Goal: Navigation & Orientation: Find specific page/section

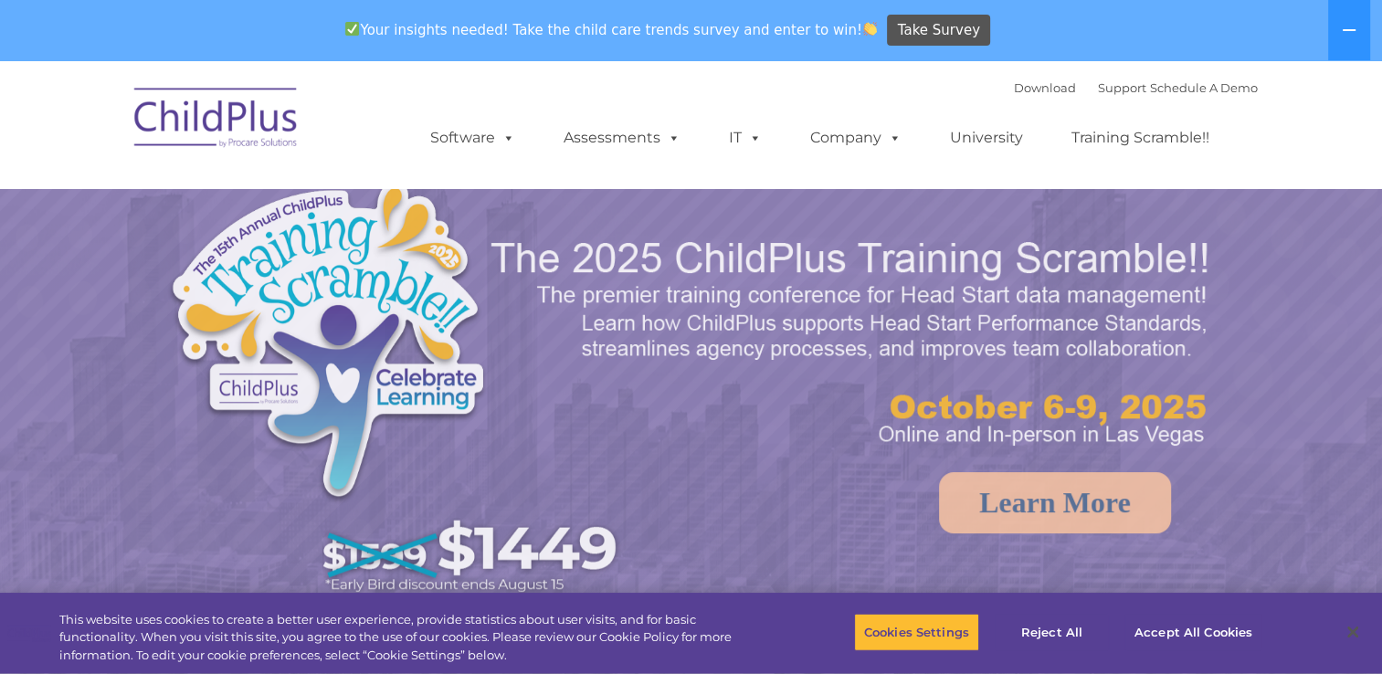
select select "MEDIUM"
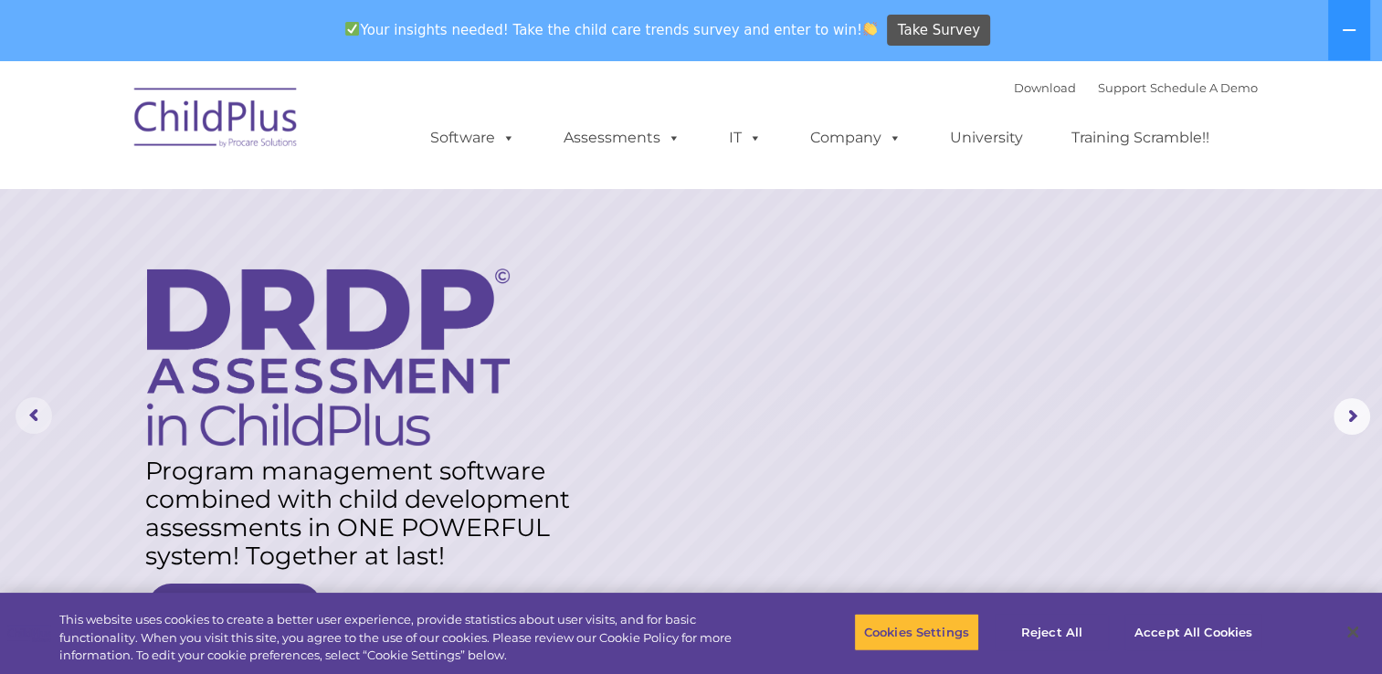
click at [44, 412] on rs-arrow at bounding box center [34, 415] width 37 height 37
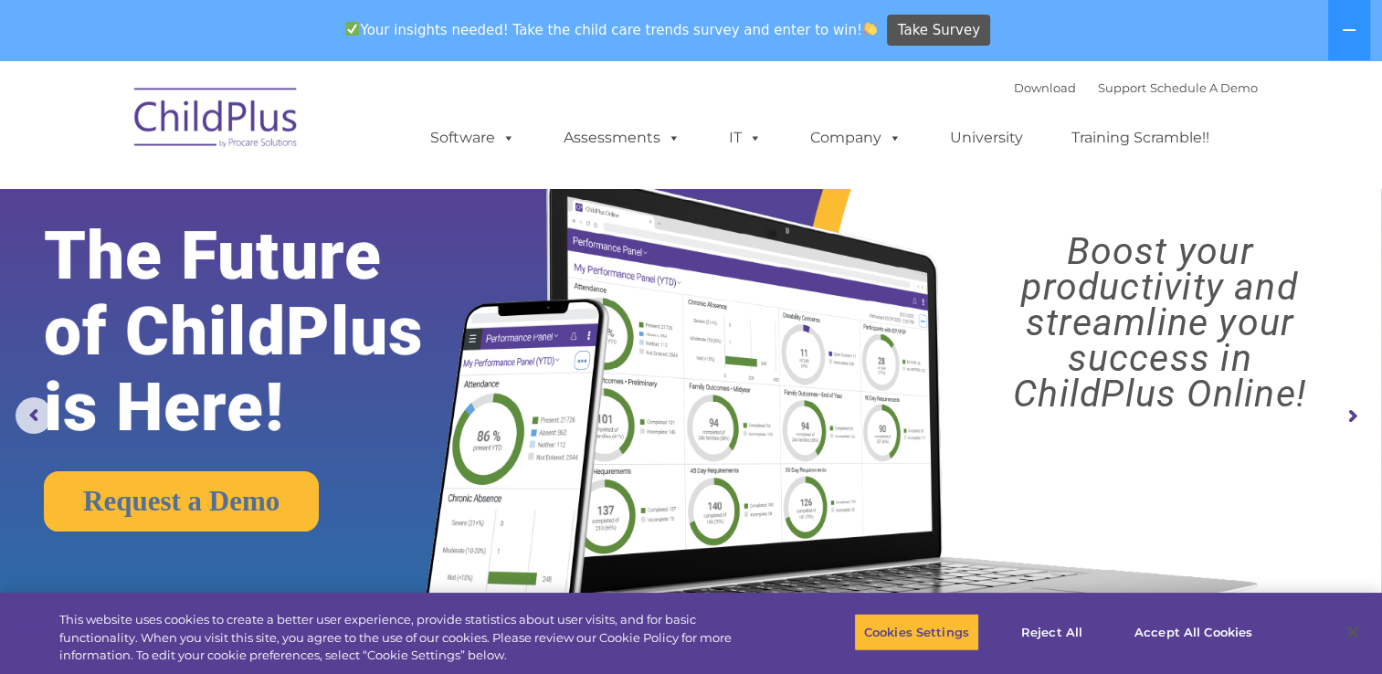
click at [1128, 406] on rs-layer "Boost your productivity and streamline your success in ChildPlus Online!" at bounding box center [1160, 323] width 410 height 178
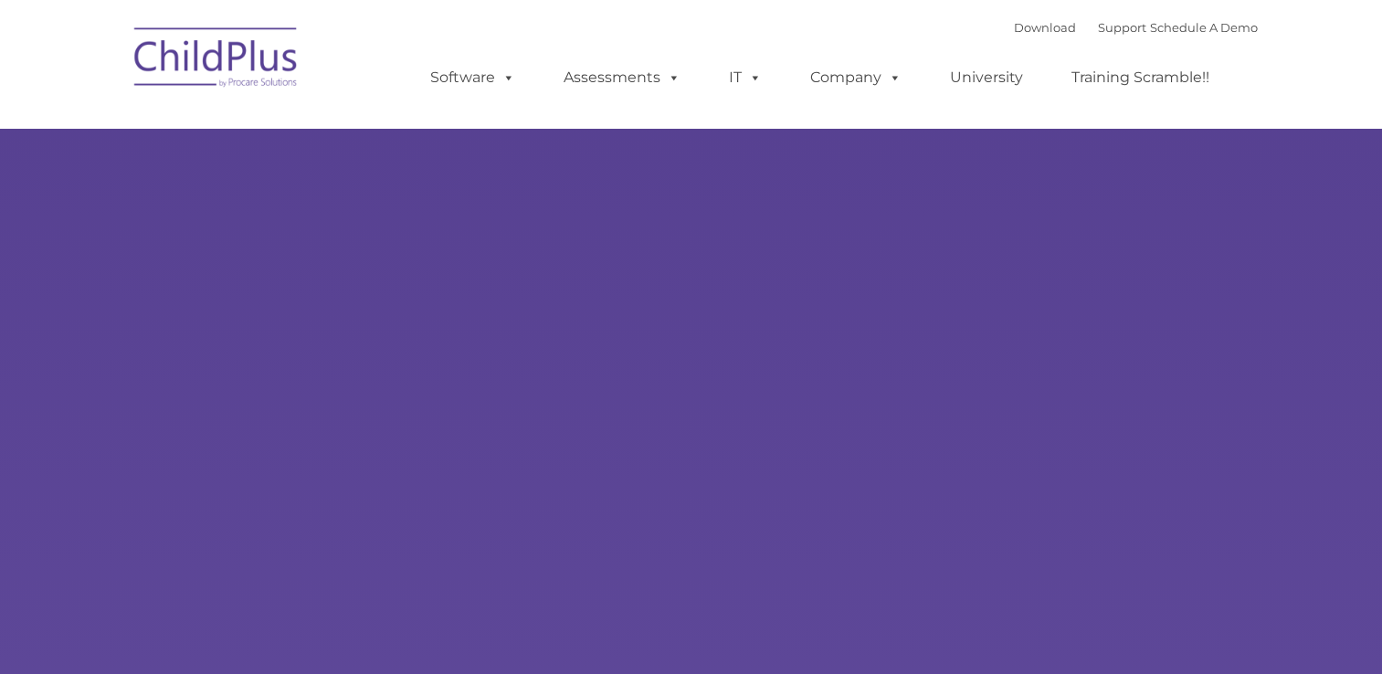
type input ""
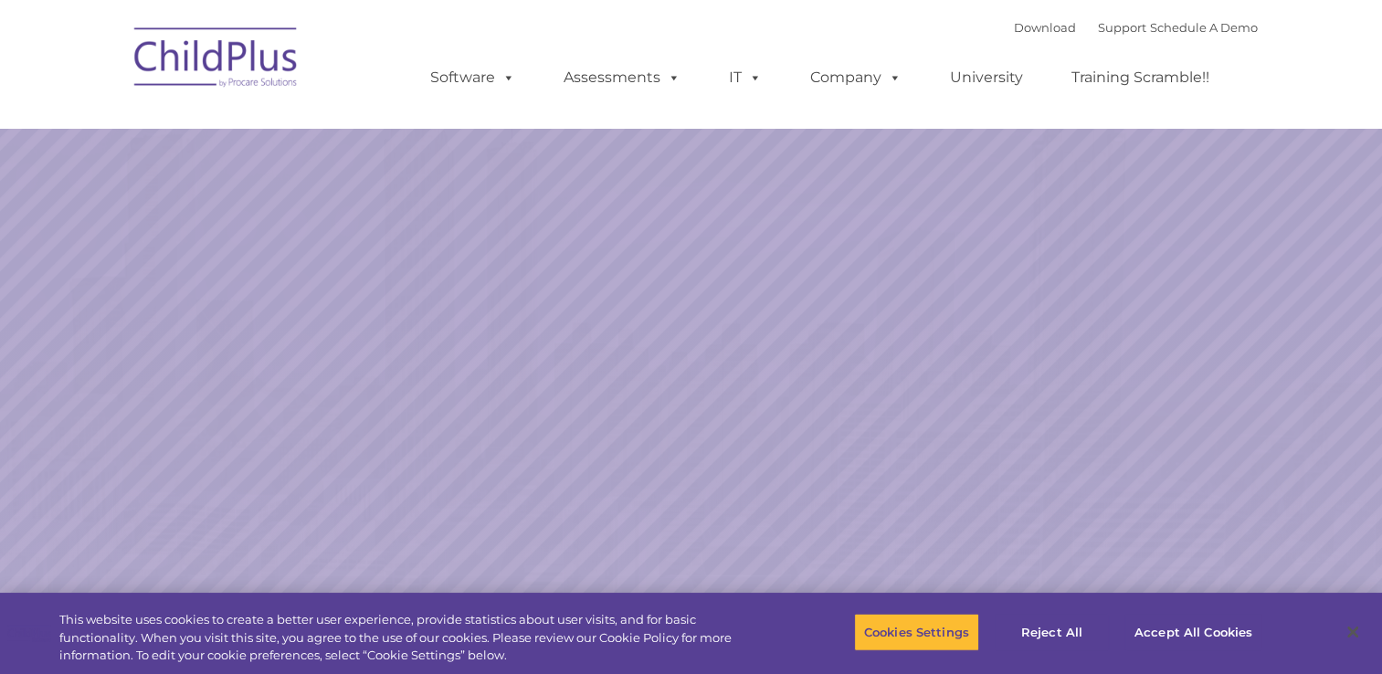
select select "MEDIUM"
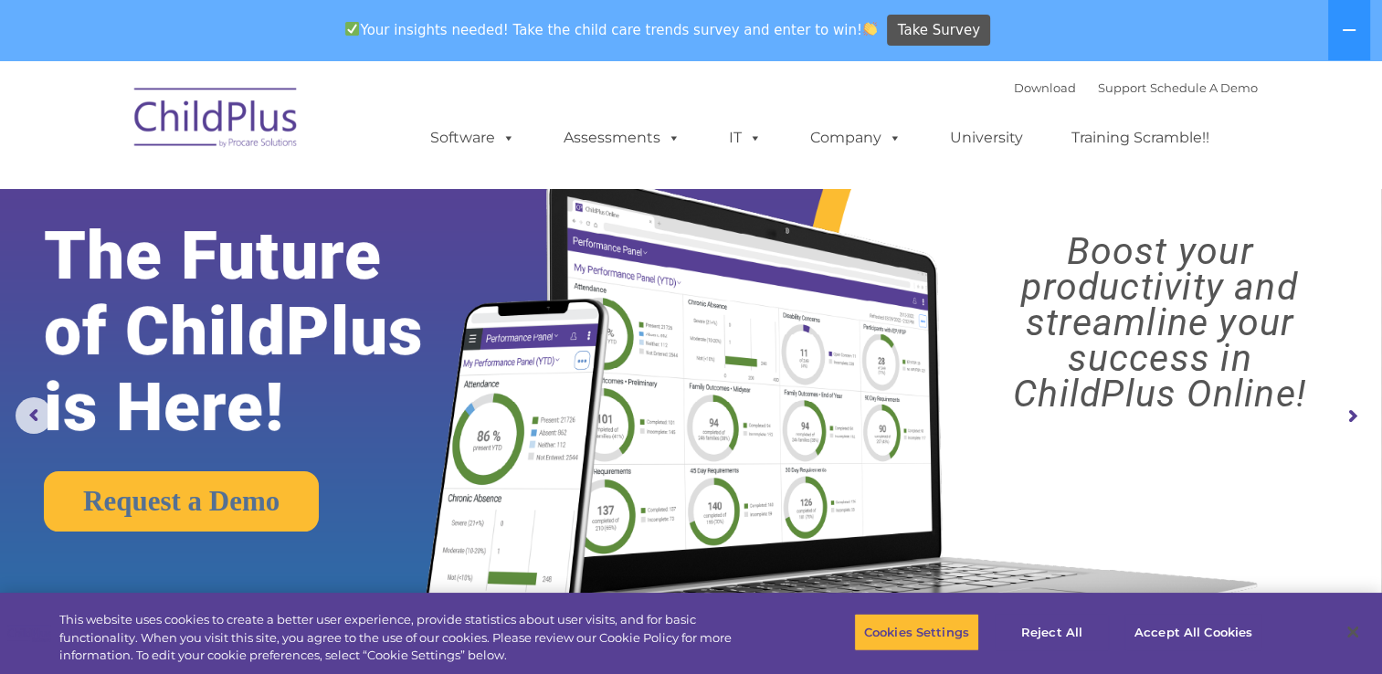
click at [1180, 209] on img at bounding box center [837, 367] width 867 height 469
click at [1344, 417] on rs-arrow at bounding box center [1352, 416] width 37 height 37
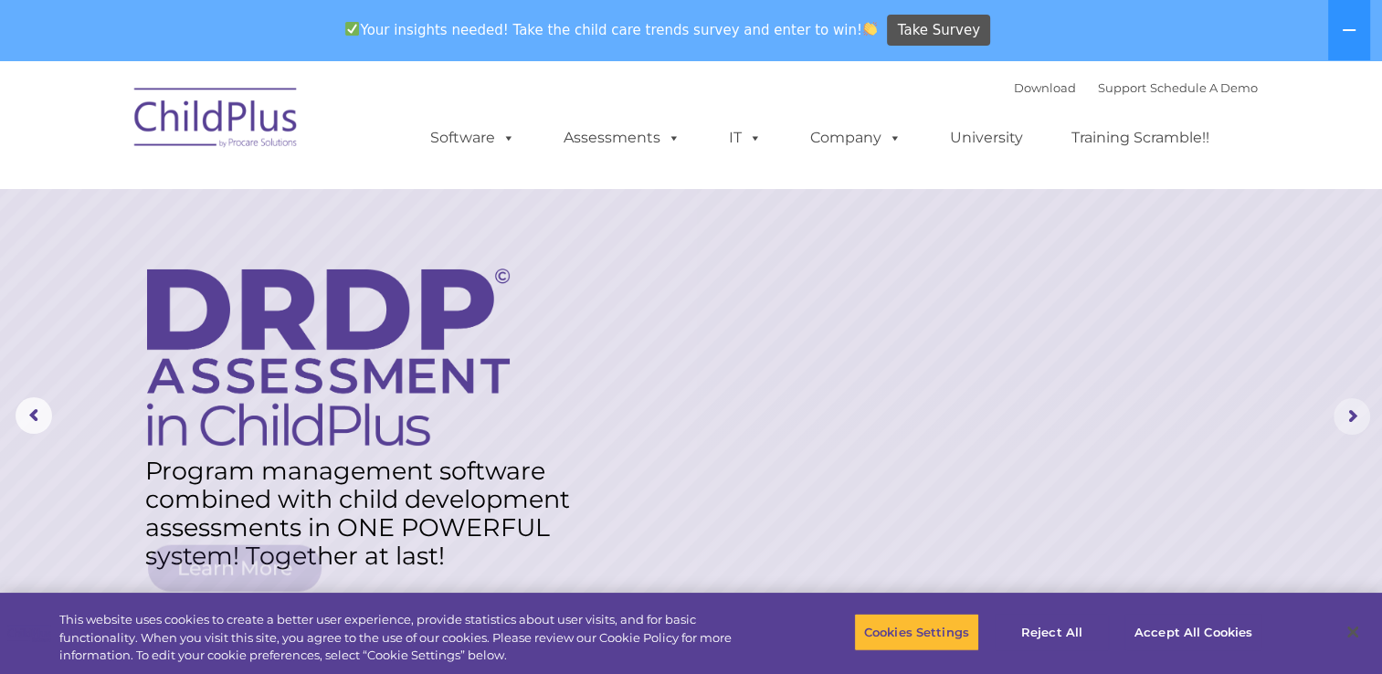
click at [1344, 417] on rs-arrow at bounding box center [1352, 416] width 37 height 37
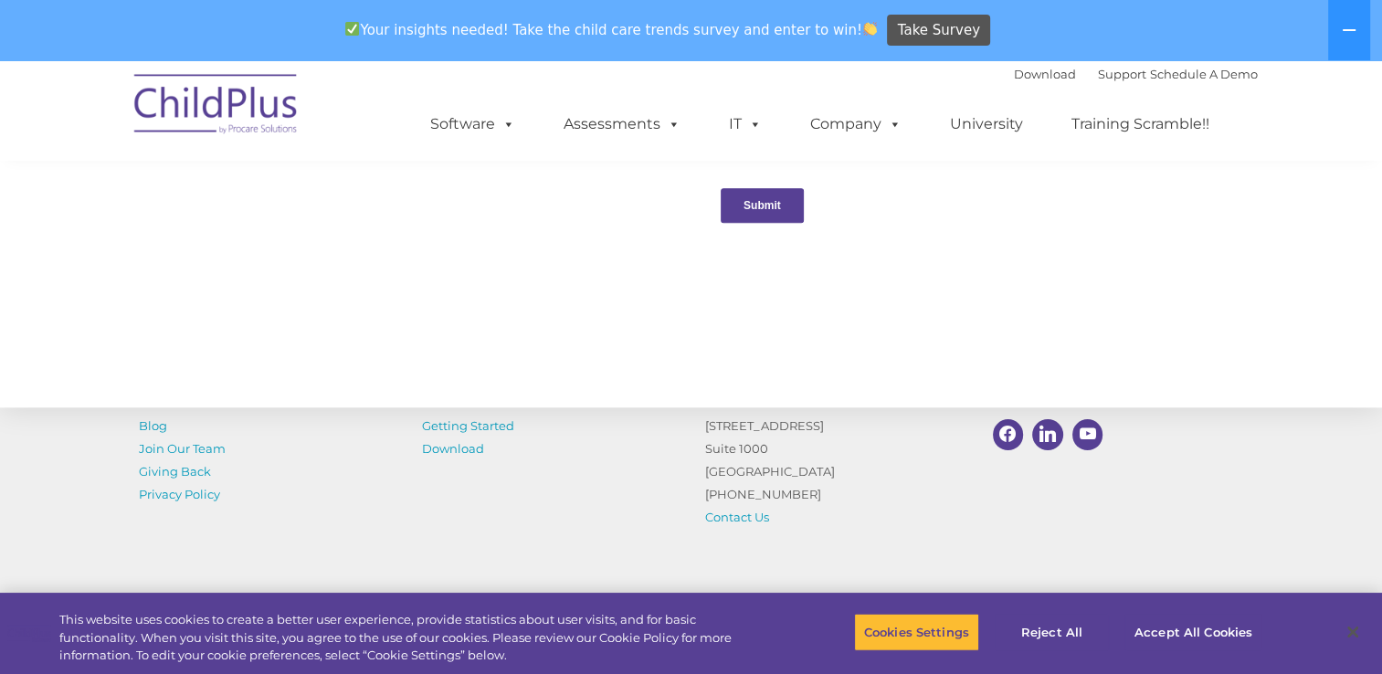
scroll to position [2039, 0]
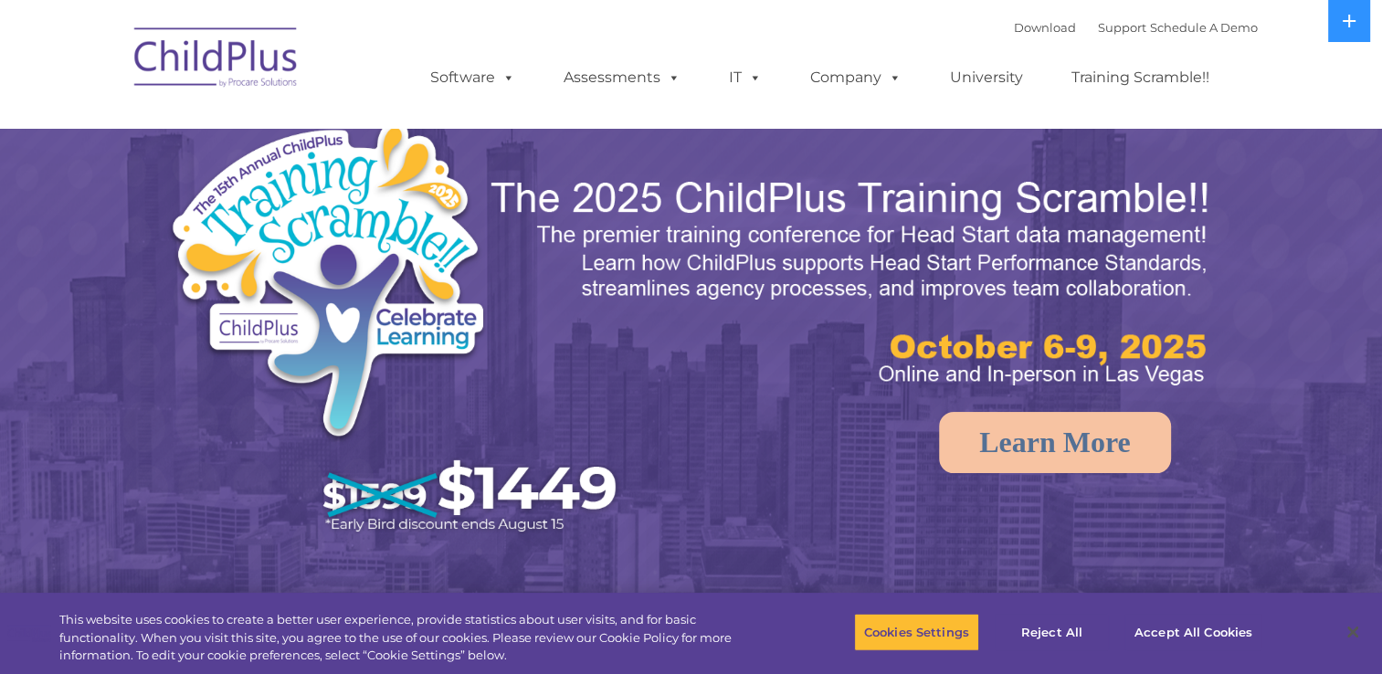
select select "MEDIUM"
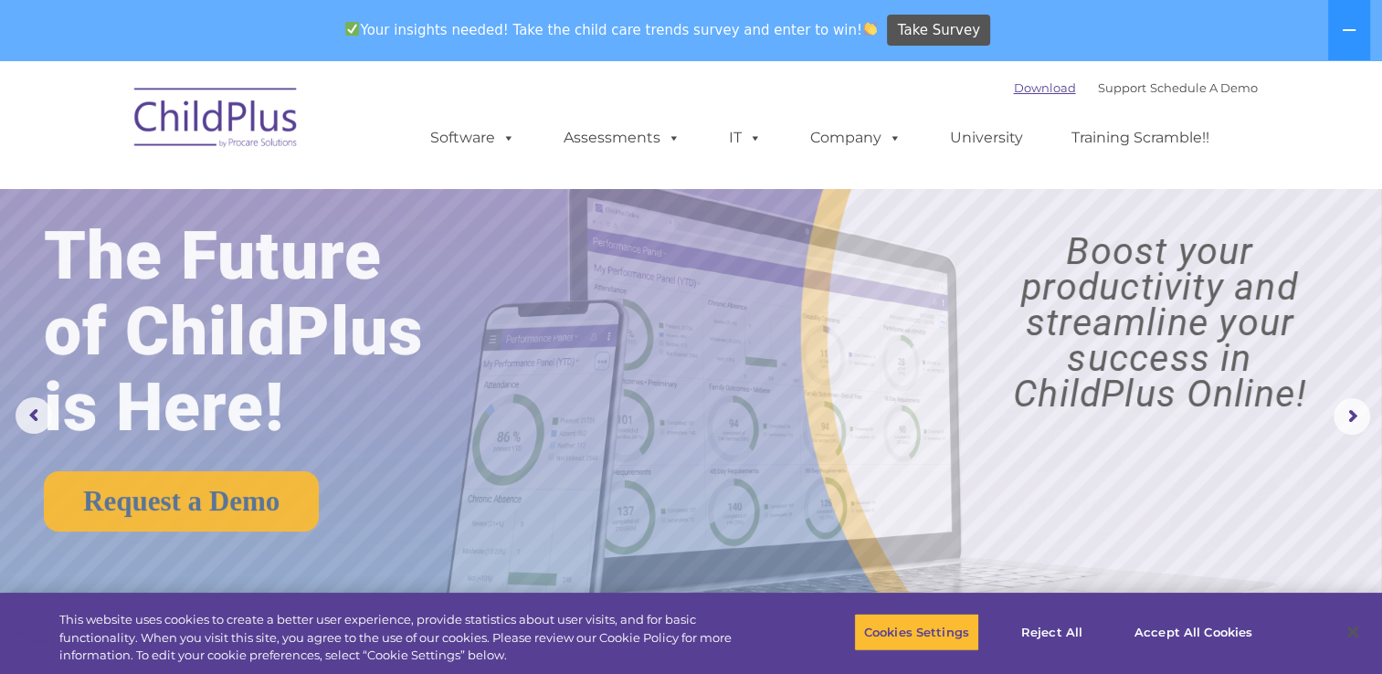
click at [1015, 89] on link "Download" at bounding box center [1045, 87] width 62 height 15
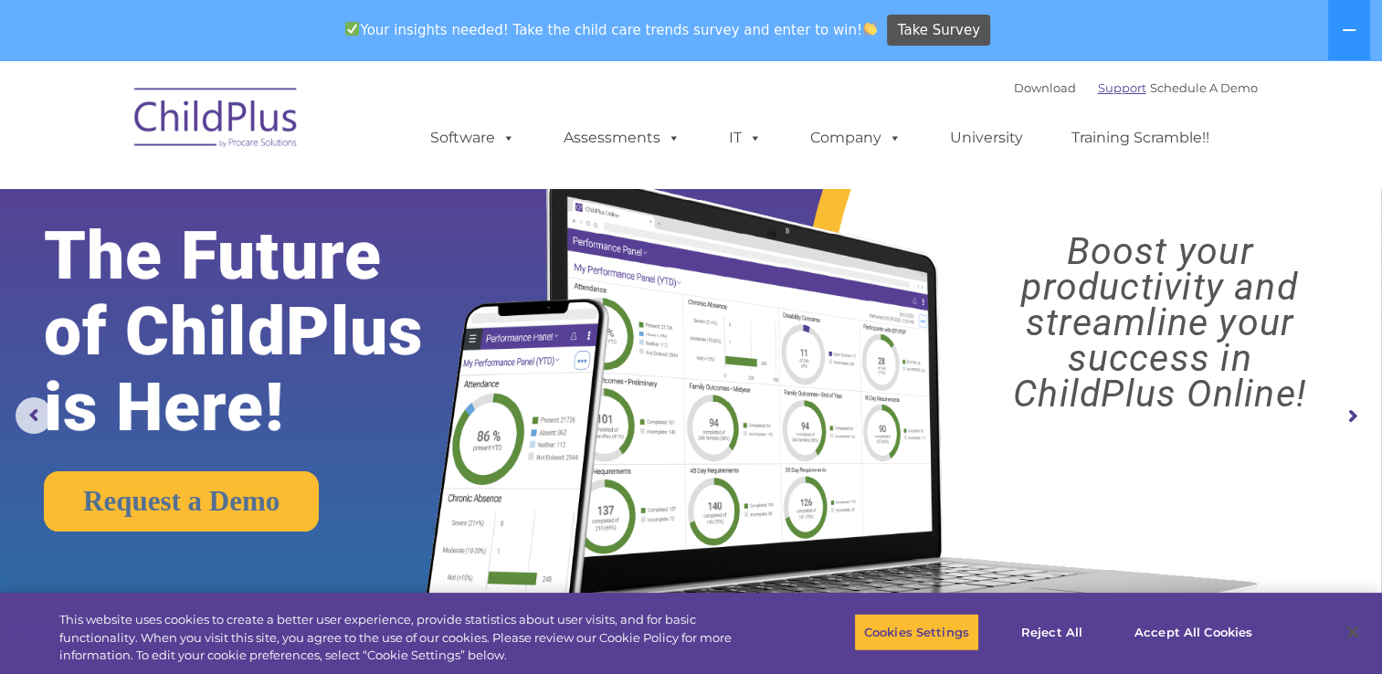
click at [1107, 88] on link "Support" at bounding box center [1122, 87] width 48 height 15
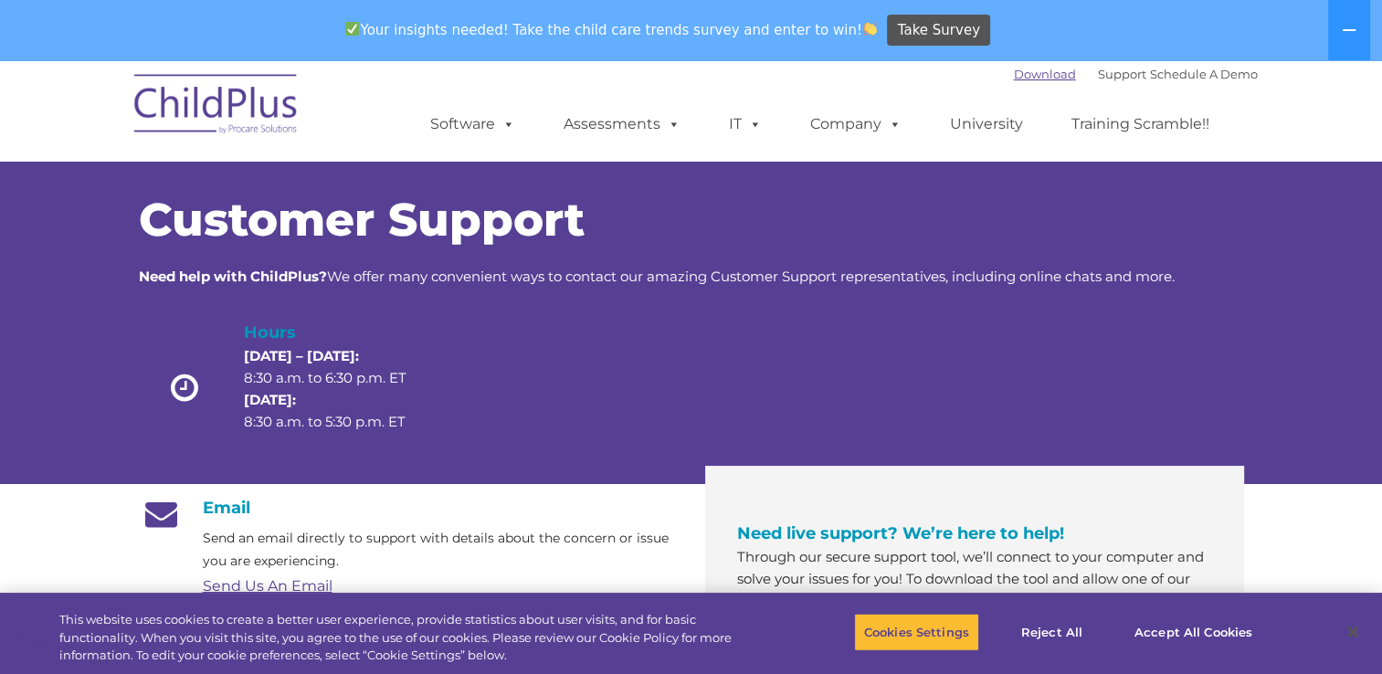
click at [1018, 77] on link "Download" at bounding box center [1045, 74] width 62 height 15
